Goal: Subscribe to service/newsletter

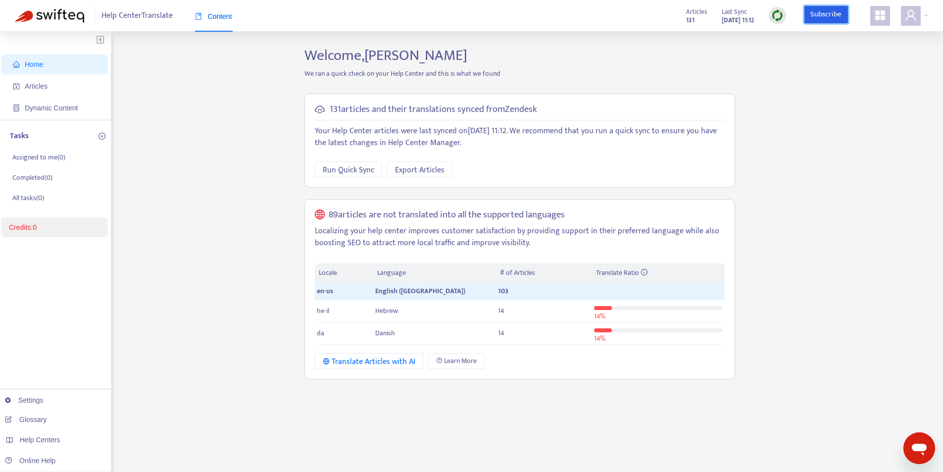
click at [820, 12] on link "Subscribe" at bounding box center [826, 15] width 44 height 18
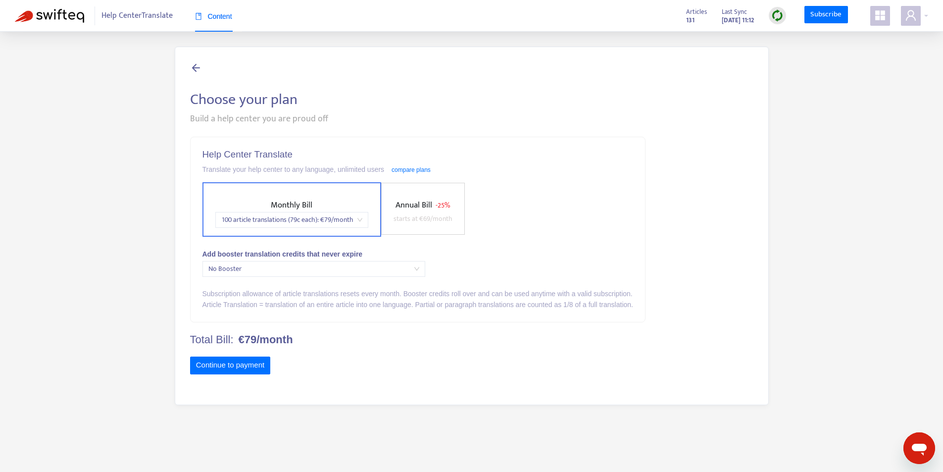
click at [346, 222] on span "100 article translations (79c each) : € 79 /month" at bounding box center [291, 219] width 141 height 15
click at [309, 267] on span "No Booster" at bounding box center [313, 268] width 211 height 15
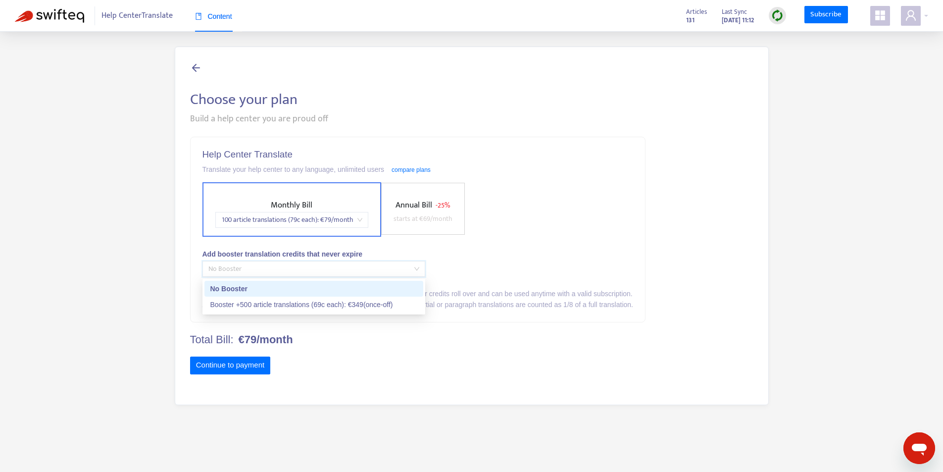
click at [309, 267] on span "No Booster" at bounding box center [313, 268] width 211 height 15
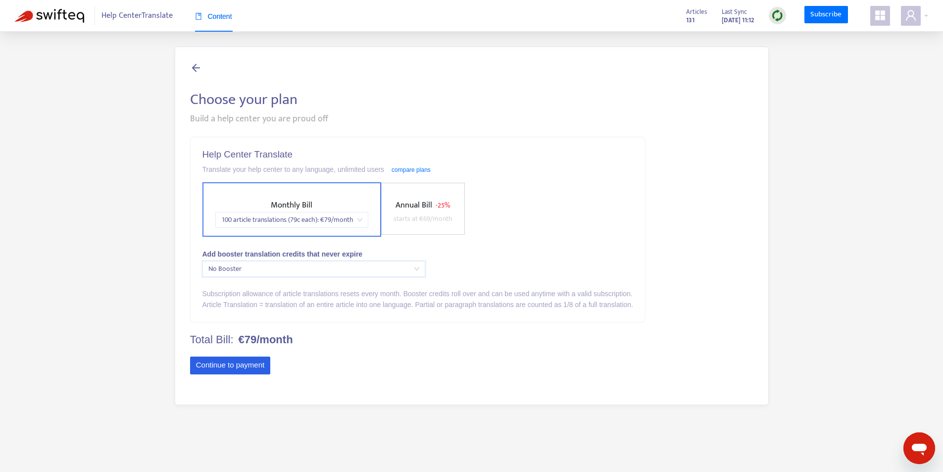
click at [207, 365] on button "Continue to payment" at bounding box center [230, 365] width 81 height 18
